Goal: Transaction & Acquisition: Download file/media

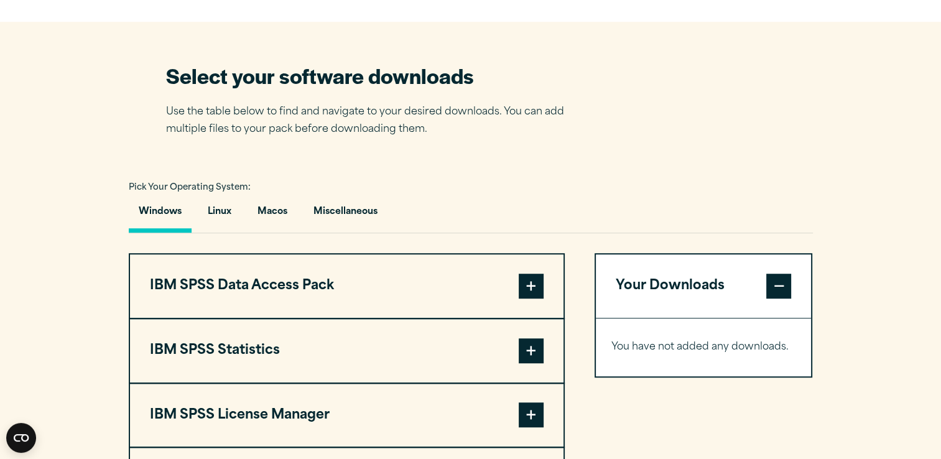
scroll to position [809, 0]
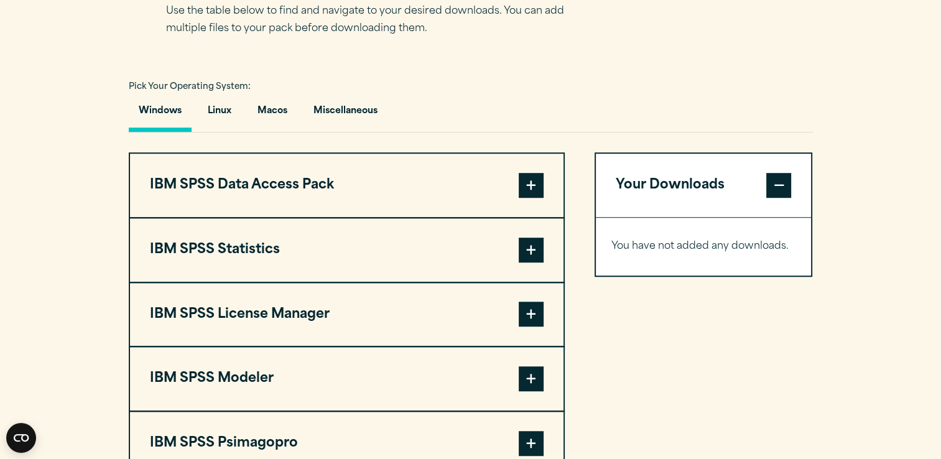
scroll to position [996, 0]
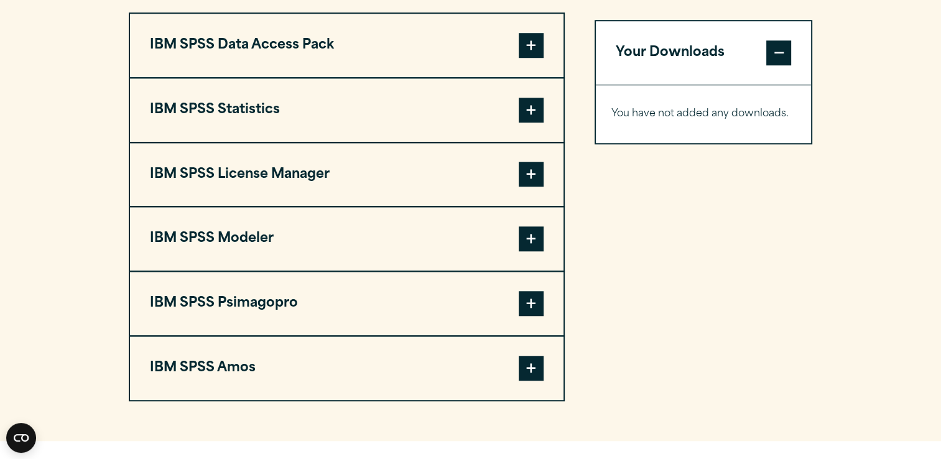
click at [274, 112] on button "IBM SPSS Statistics" at bounding box center [347, 109] width 434 height 63
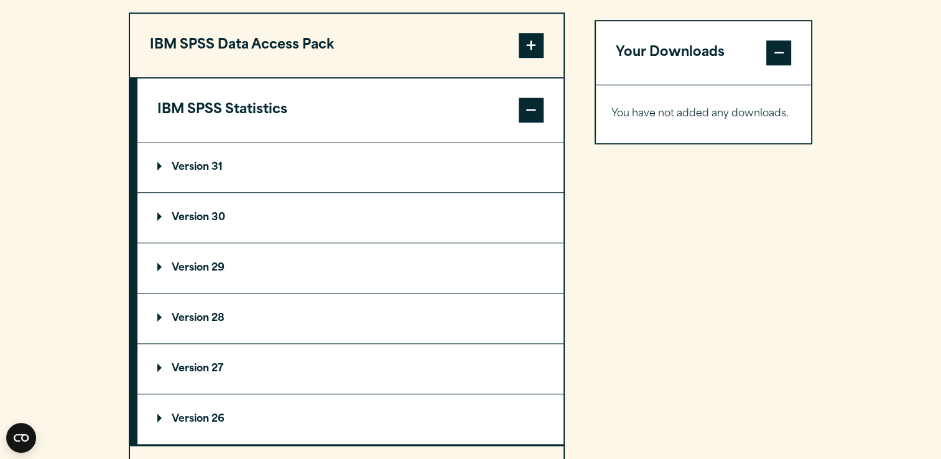
click at [191, 210] on summary "Version 30" at bounding box center [351, 218] width 426 height 50
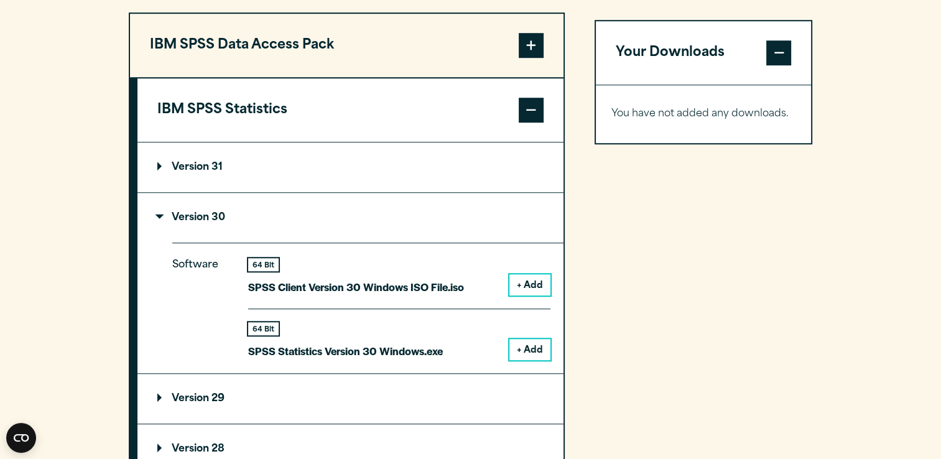
click at [180, 216] on p "Version 30" at bounding box center [191, 218] width 68 height 10
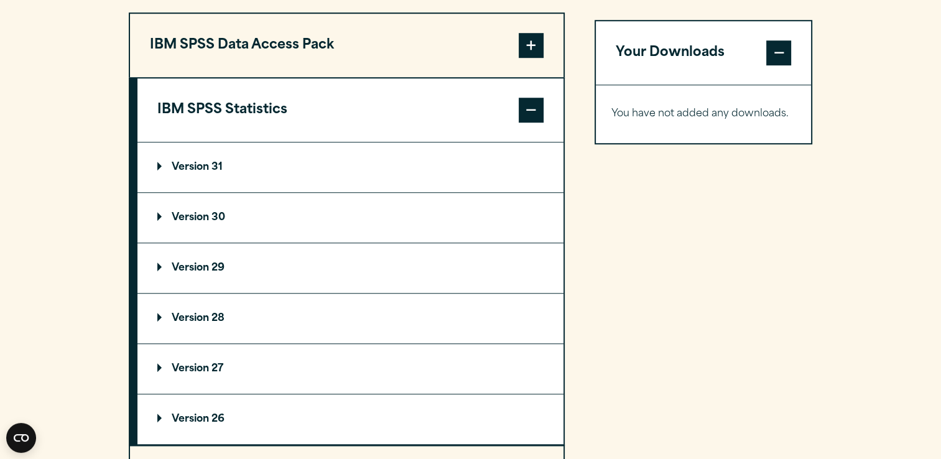
click at [176, 172] on summary "Version 31" at bounding box center [351, 167] width 426 height 50
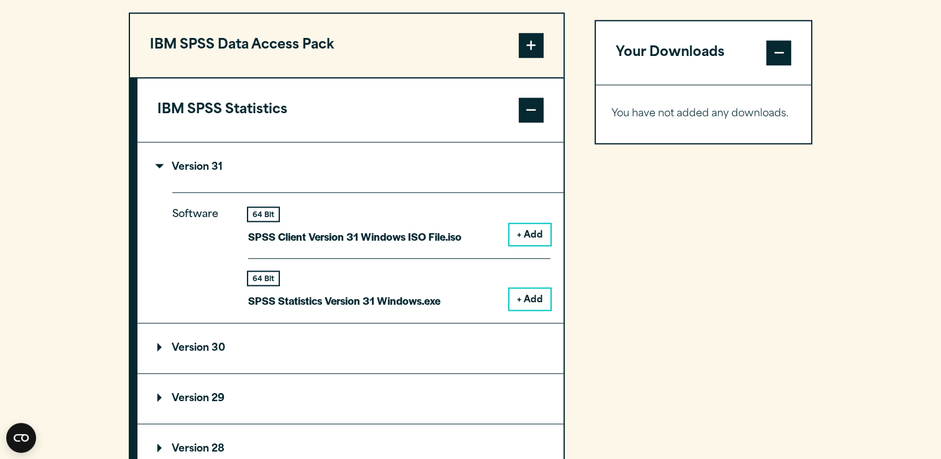
click at [176, 172] on summary "Version 31" at bounding box center [351, 167] width 426 height 50
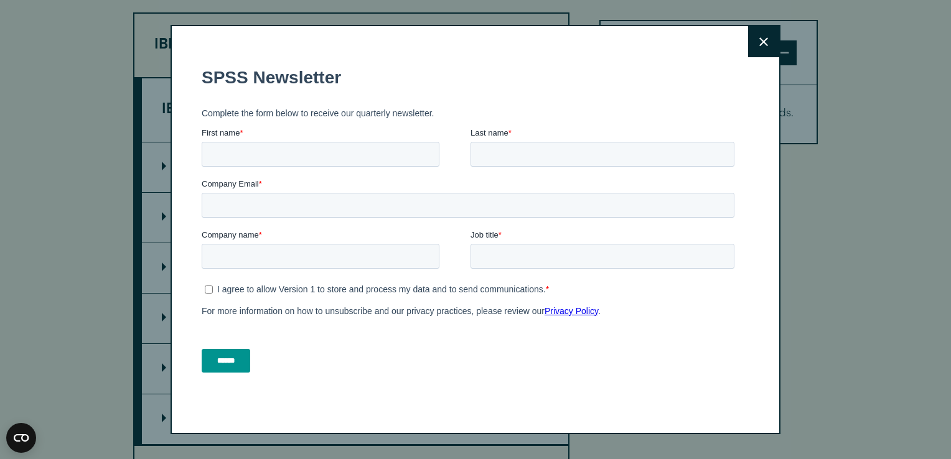
click at [759, 38] on icon at bounding box center [763, 41] width 9 height 9
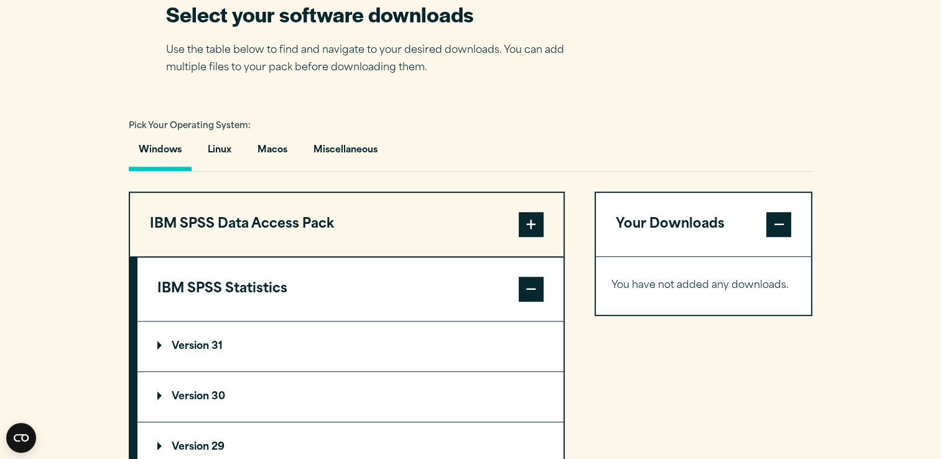
scroll to position [871, 0]
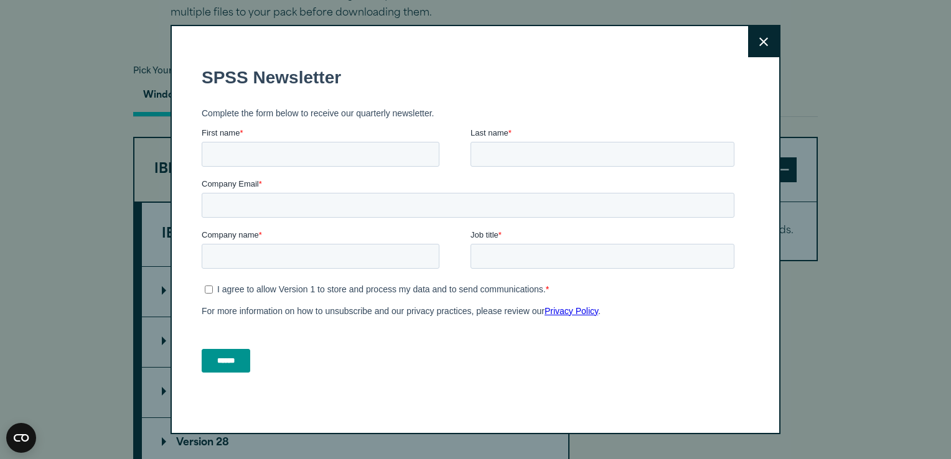
click at [754, 39] on button "Close" at bounding box center [763, 41] width 31 height 31
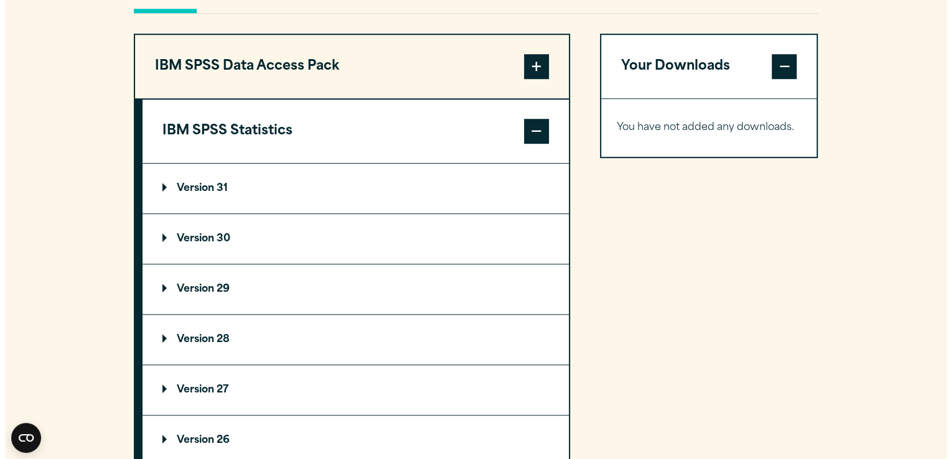
scroll to position [996, 0]
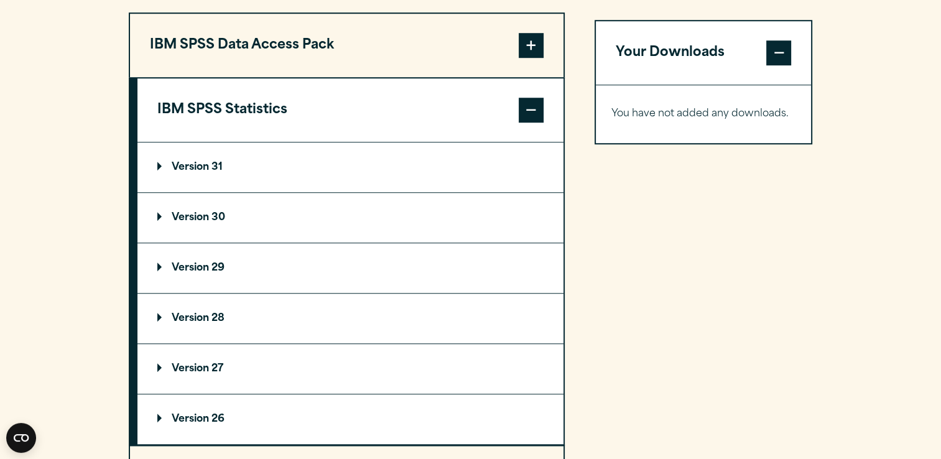
click at [202, 220] on p "Version 30" at bounding box center [191, 218] width 68 height 10
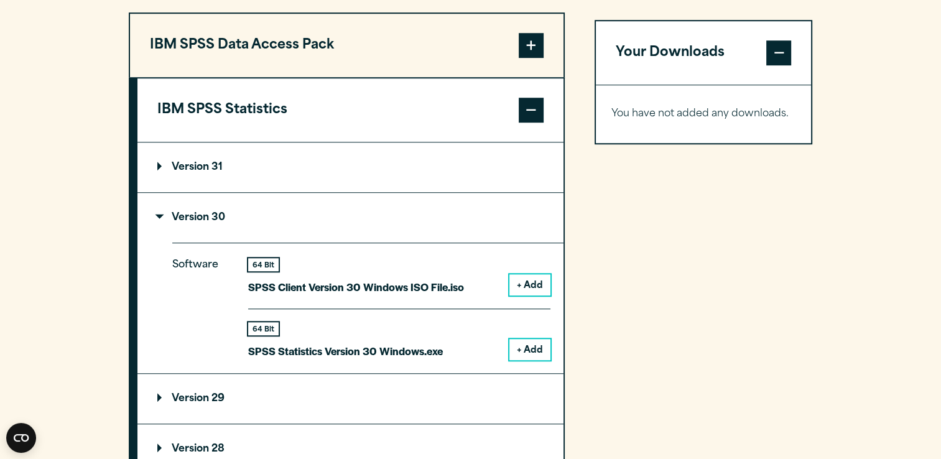
click at [530, 348] on button "+ Add" at bounding box center [530, 349] width 41 height 21
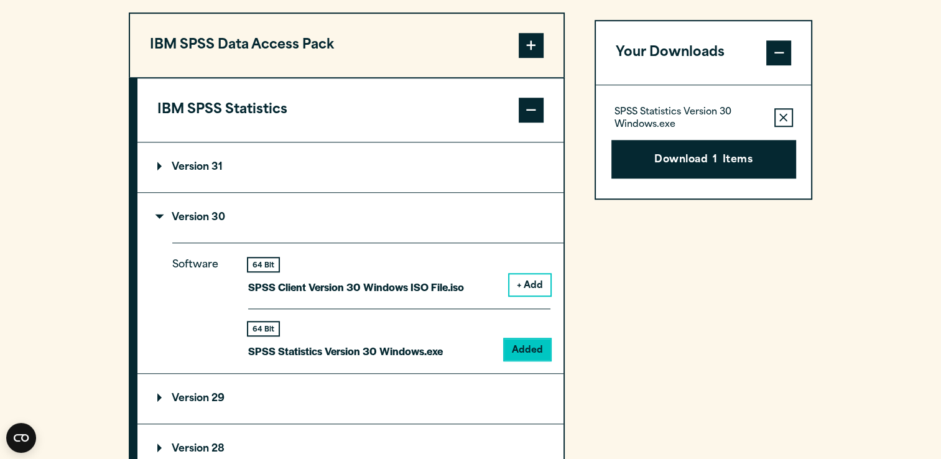
click at [704, 172] on button "Download 1 Items" at bounding box center [704, 159] width 185 height 39
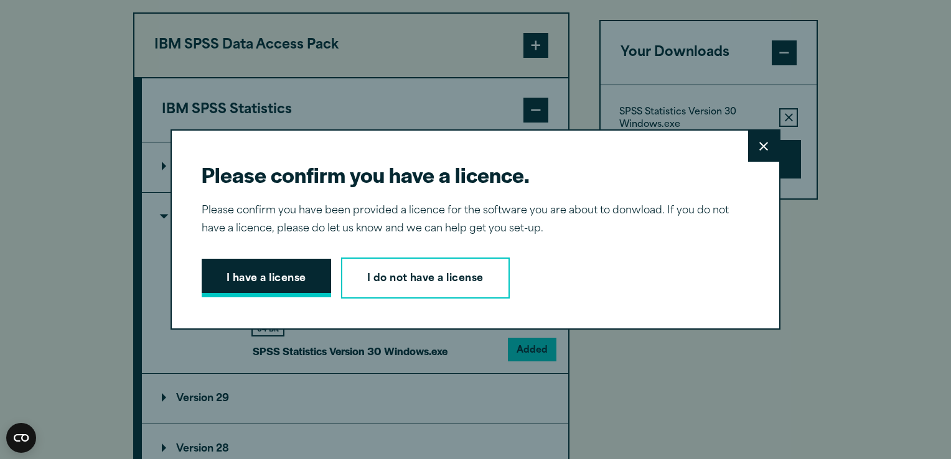
click at [266, 284] on button "I have a license" at bounding box center [266, 278] width 129 height 39
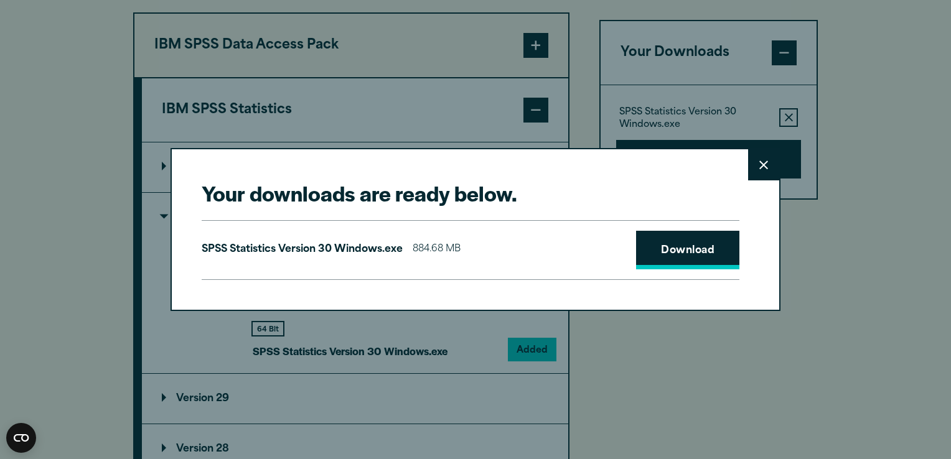
click at [684, 249] on link "Download" at bounding box center [687, 250] width 103 height 39
